Goal: Task Accomplishment & Management: Manage account settings

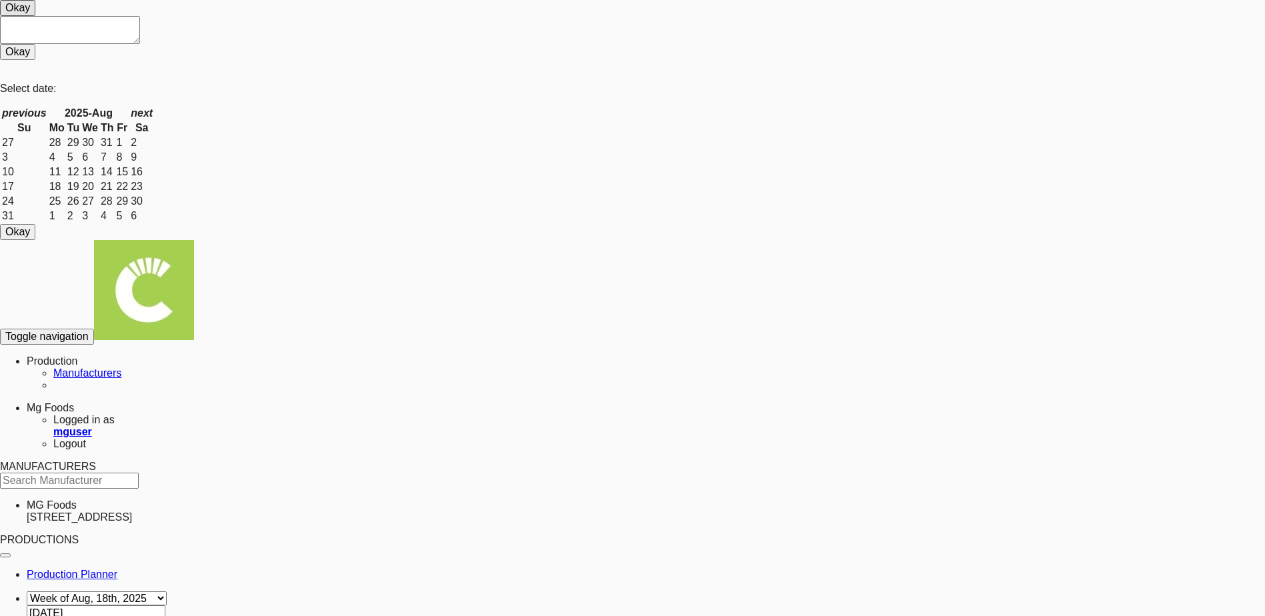
select select "number:1425"
click at [78, 355] on link "Production" at bounding box center [52, 360] width 51 height 11
click at [57, 461] on span "MANUFACTURERS" at bounding box center [48, 466] width 96 height 11
click at [94, 240] on img at bounding box center [144, 290] width 100 height 100
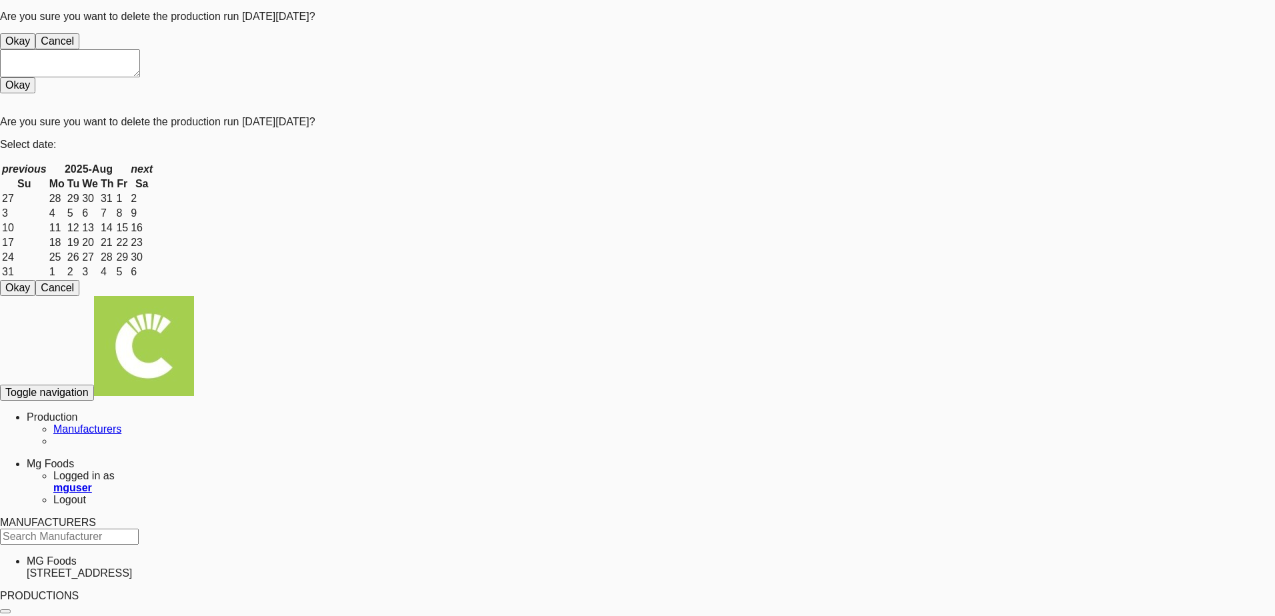
click at [35, 49] on button "Okay" at bounding box center [17, 41] width 35 height 16
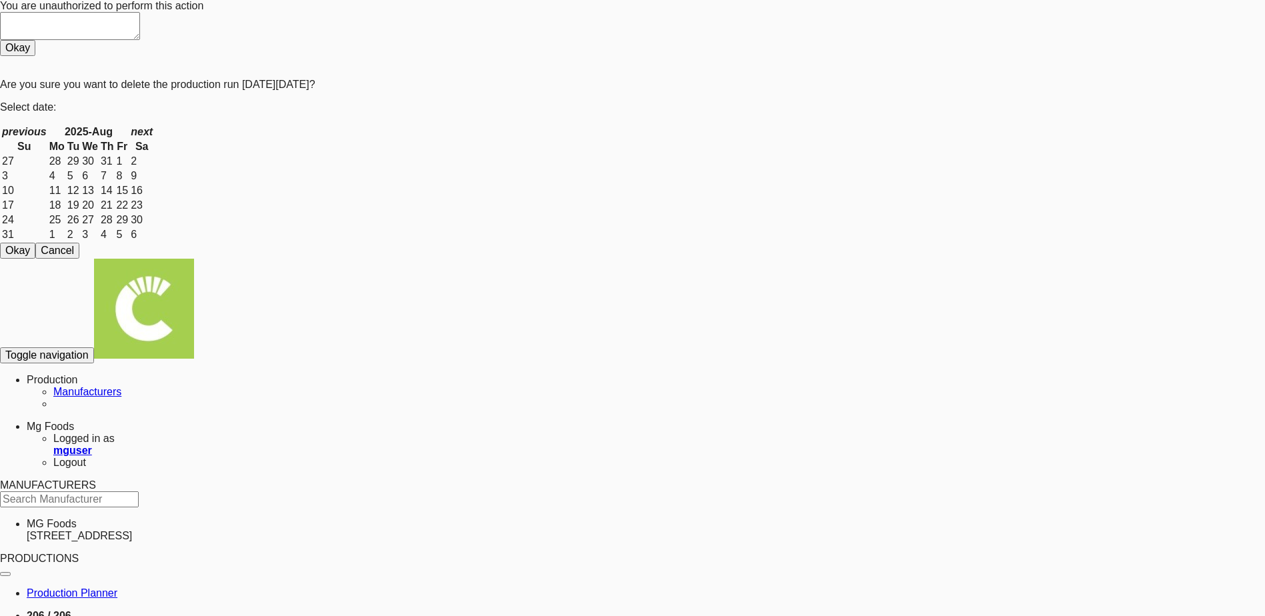
click at [0, 11] on icon at bounding box center [0, 5] width 0 height 11
